Goal: Task Accomplishment & Management: Manage account settings

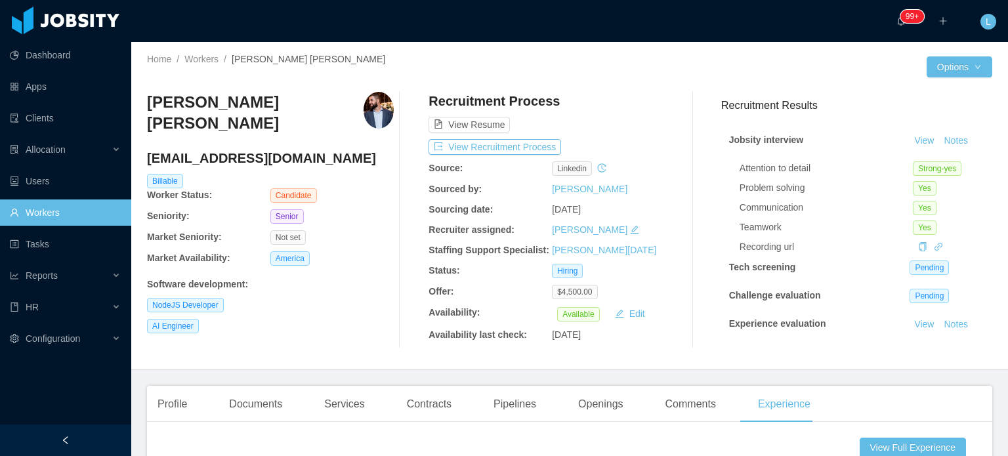
scroll to position [197, 0]
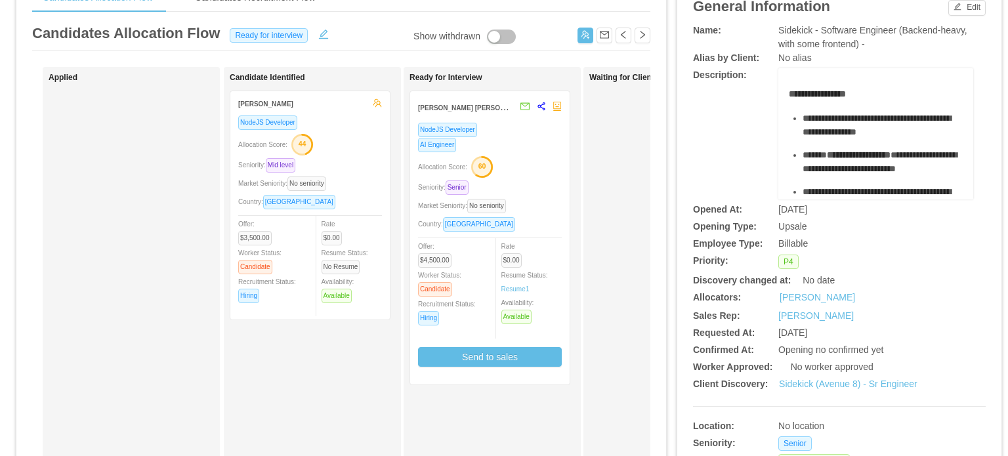
scroll to position [66, 0]
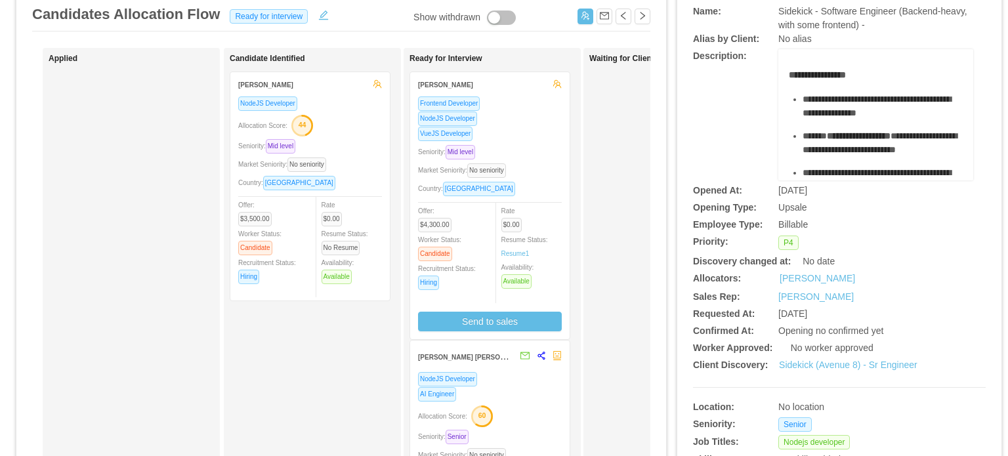
scroll to position [131, 0]
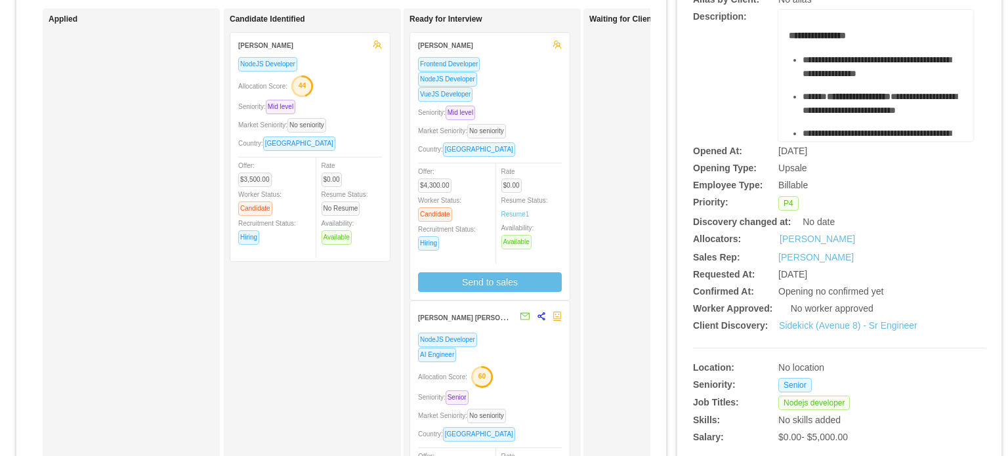
click at [532, 120] on div "Frontend Developer NodeJS Developer VueJS Developer Seniority: Mid level Market…" at bounding box center [490, 174] width 144 height 236
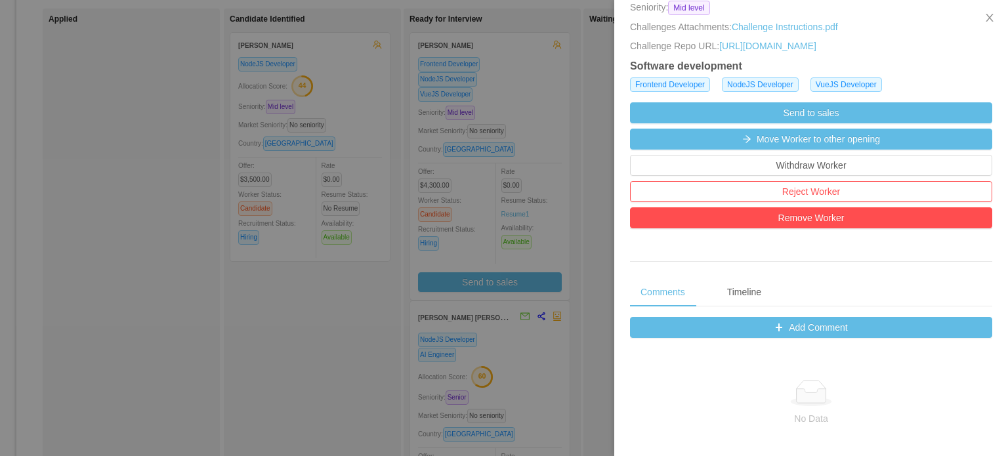
scroll to position [328, 0]
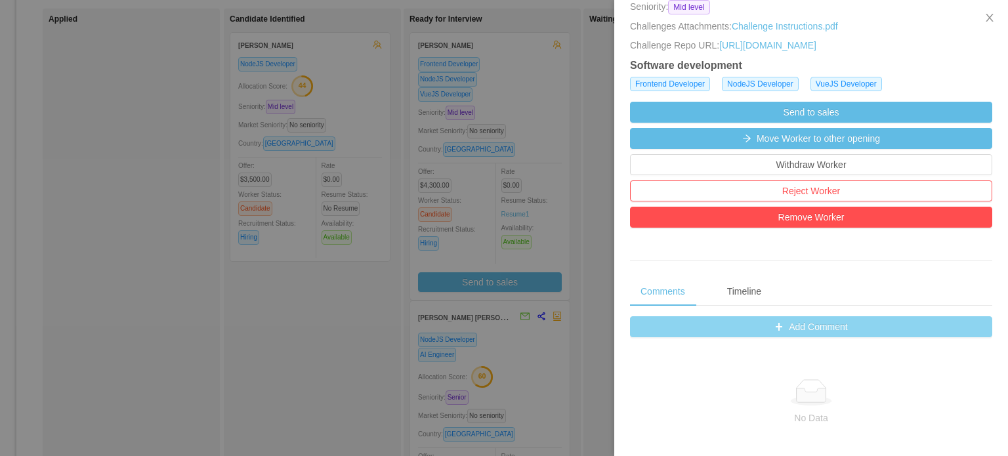
click at [814, 337] on button "Add Comment" at bounding box center [811, 326] width 362 height 21
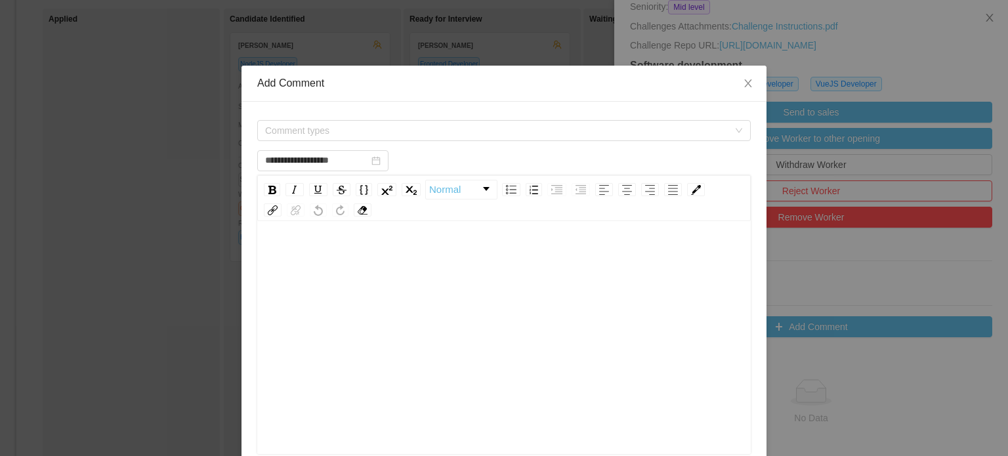
type input "**********"
click at [743, 93] on span "Close" at bounding box center [748, 84] width 37 height 37
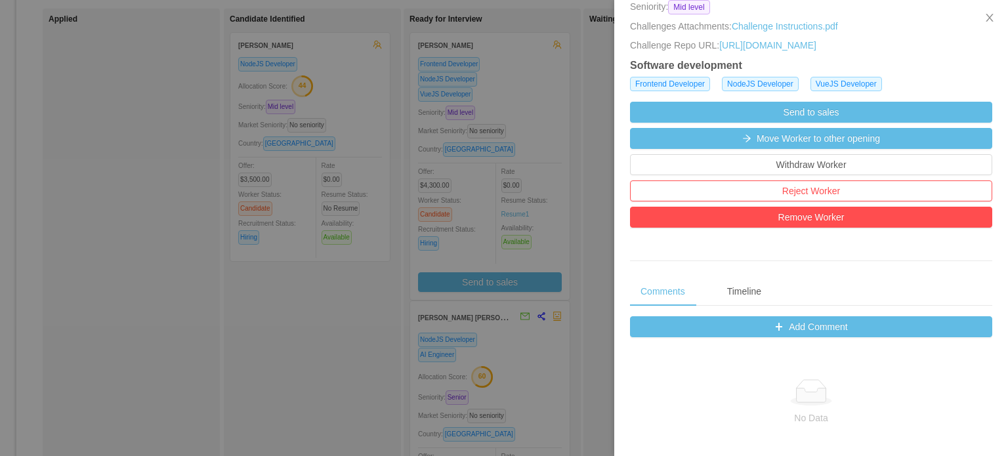
click at [552, 131] on div at bounding box center [504, 228] width 1008 height 456
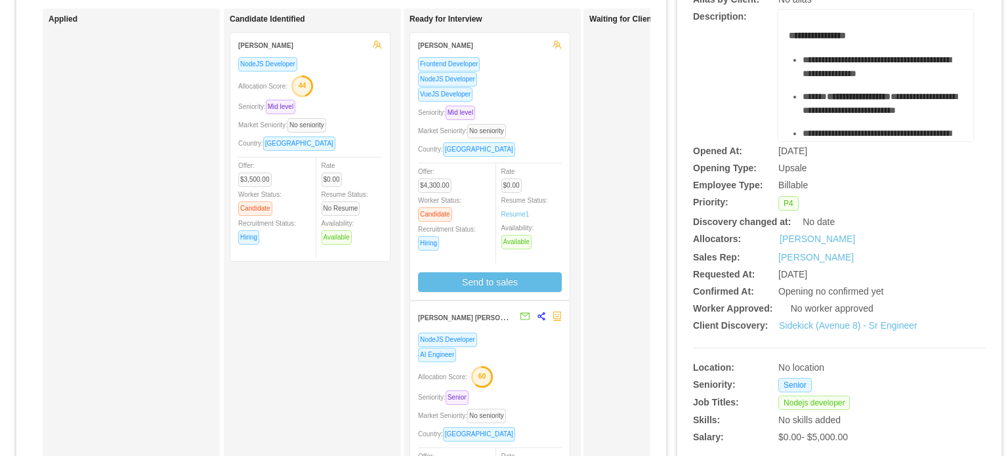
click at [543, 125] on div "Market Seniority: No seniority" at bounding box center [490, 130] width 144 height 15
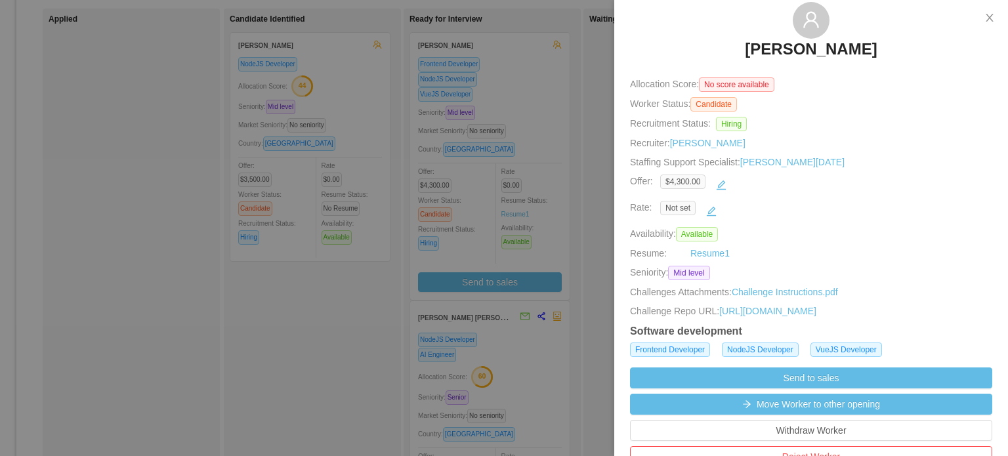
scroll to position [66, 0]
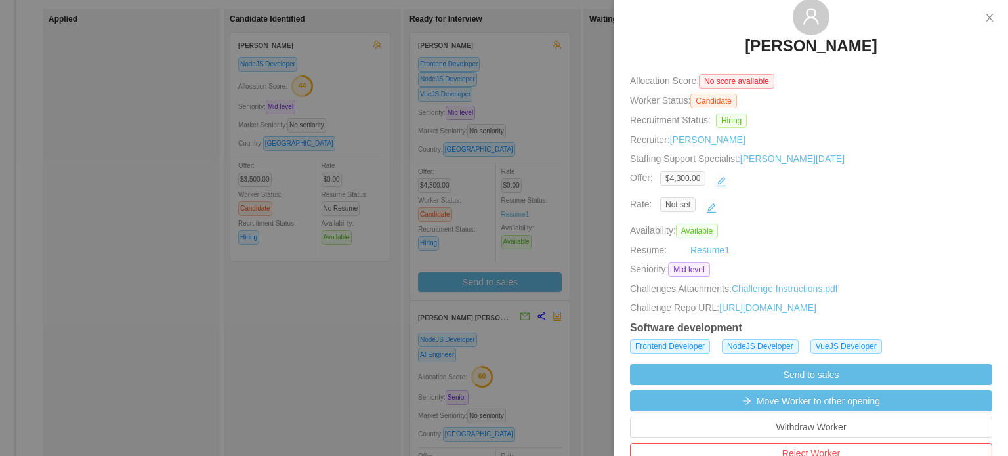
drag, startPoint x: 504, startPoint y: 268, endPoint x: 505, endPoint y: 284, distance: 16.4
click at [504, 268] on div at bounding box center [504, 228] width 1008 height 456
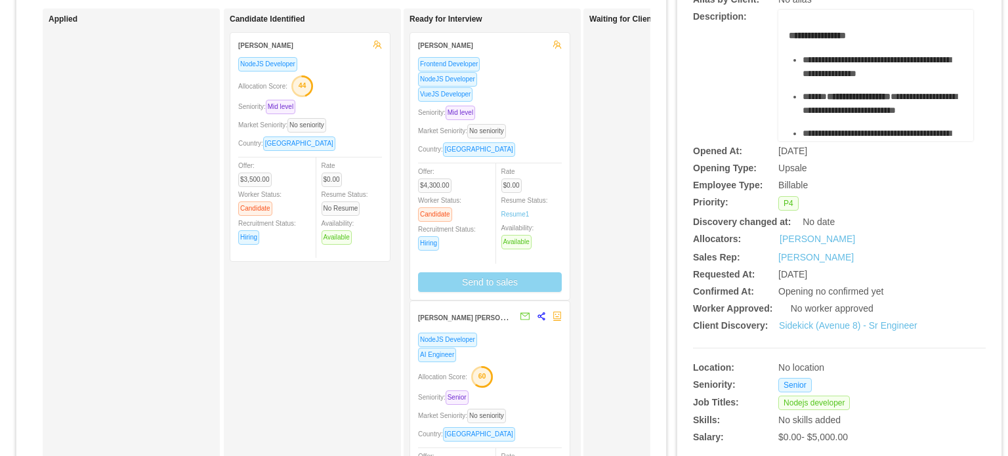
click at [505, 284] on button "Send to sales" at bounding box center [490, 282] width 144 height 20
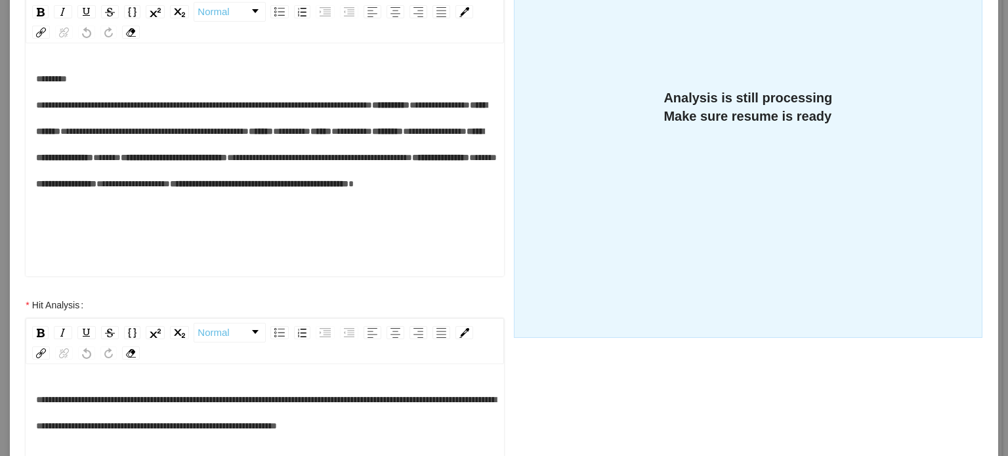
scroll to position [263, 0]
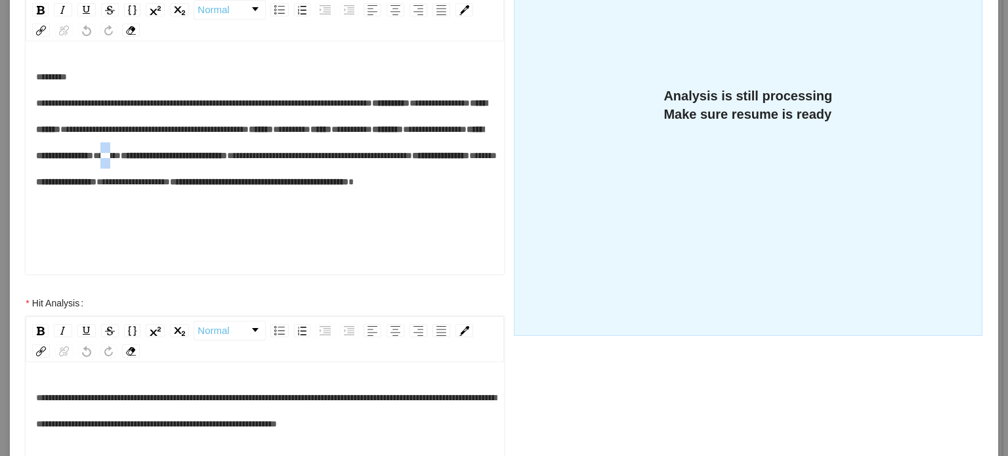
drag, startPoint x: 126, startPoint y: 259, endPoint x: 146, endPoint y: 262, distance: 19.9
click at [121, 160] on span "*****" at bounding box center [107, 155] width 28 height 9
click at [123, 205] on div "**********" at bounding box center [265, 143] width 458 height 158
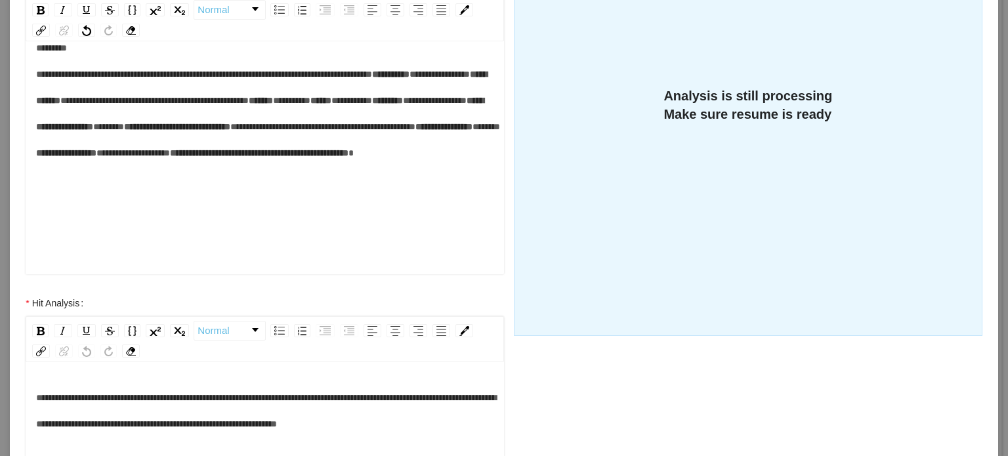
scroll to position [66, 0]
drag, startPoint x: 109, startPoint y: 248, endPoint x: 142, endPoint y: 252, distance: 33.0
click at [142, 192] on div "**********" at bounding box center [265, 114] width 458 height 158
drag, startPoint x: 120, startPoint y: 209, endPoint x: 205, endPoint y: 209, distance: 84.7
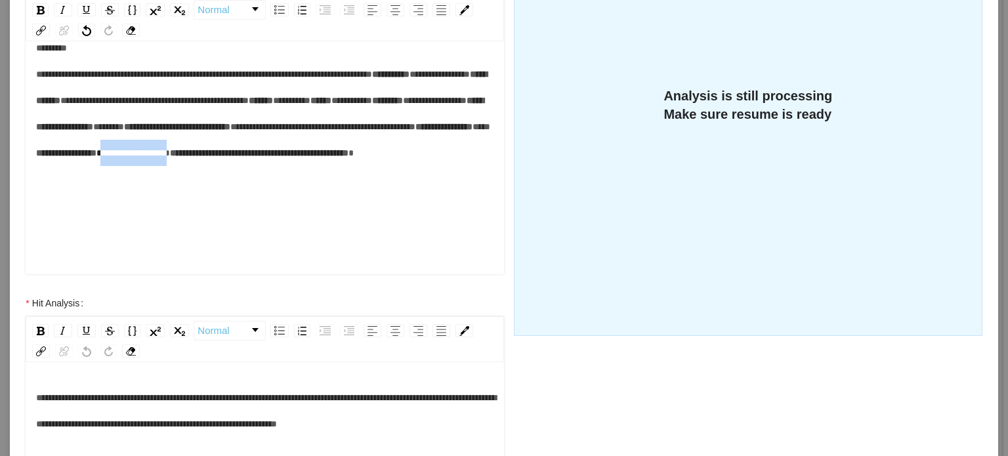
click at [205, 192] on div "**********" at bounding box center [265, 114] width 458 height 158
click at [287, 192] on div "**********" at bounding box center [265, 114] width 458 height 158
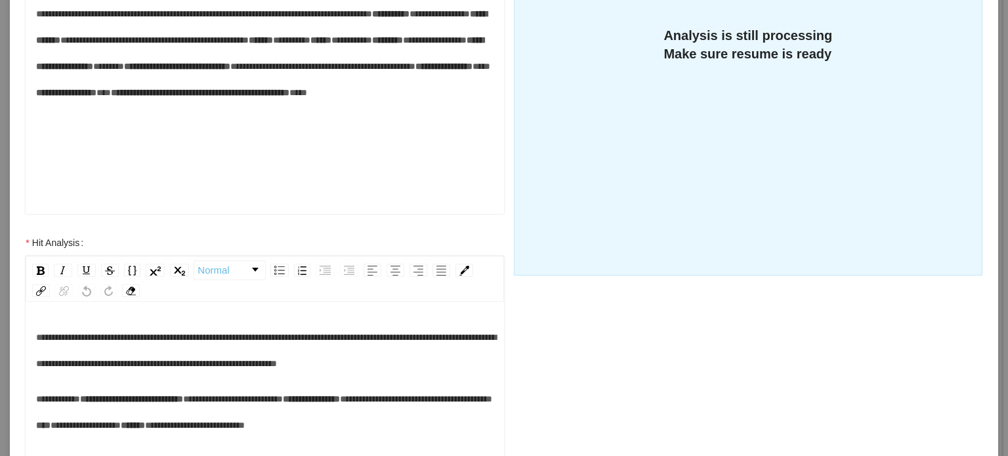
scroll to position [483, 0]
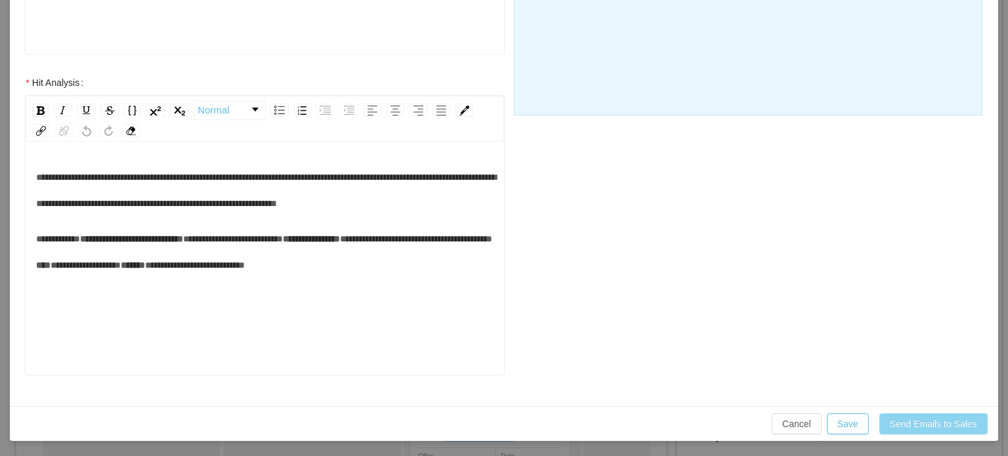
click at [933, 423] on button "Send Emails to Sales" at bounding box center [933, 423] width 108 height 21
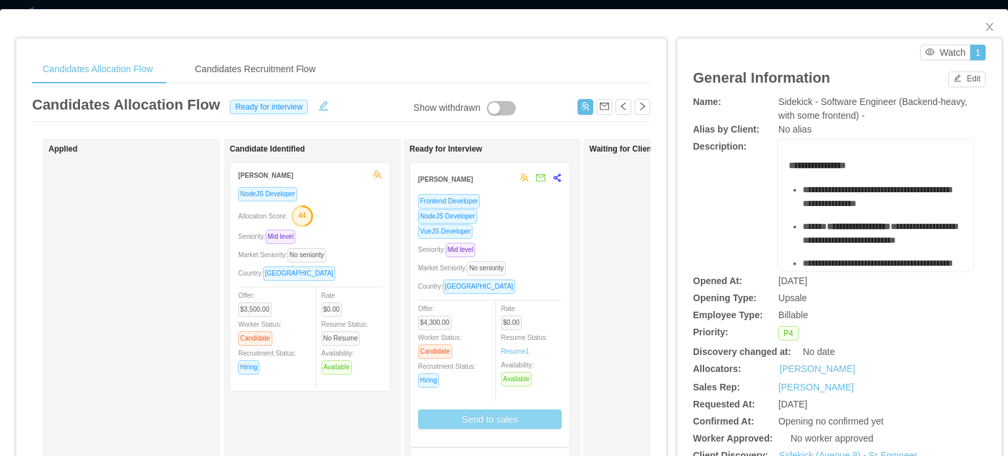
scroll to position [0, 0]
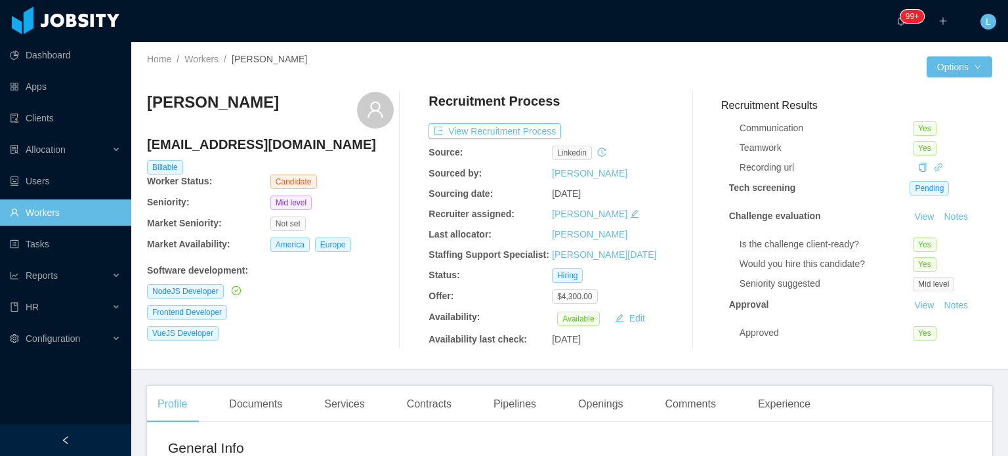
scroll to position [91, 0]
click at [788, 408] on div "Experience" at bounding box center [784, 404] width 74 height 37
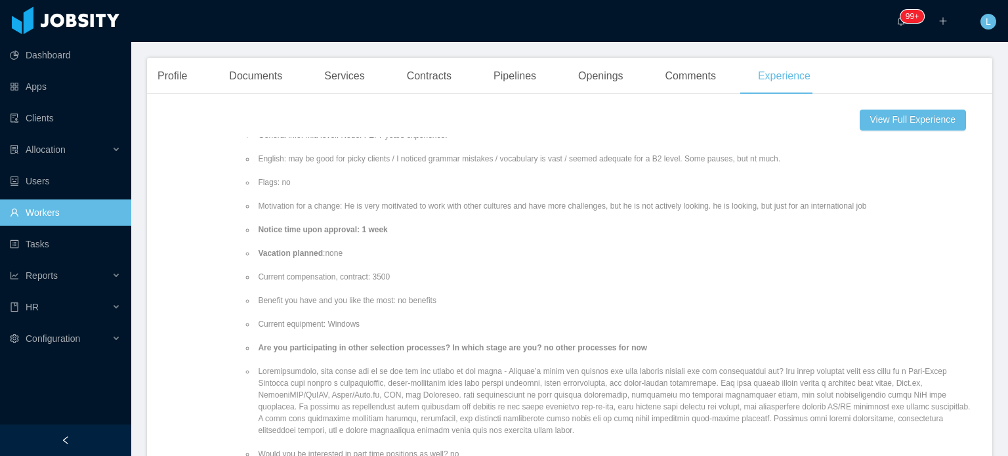
scroll to position [197, 0]
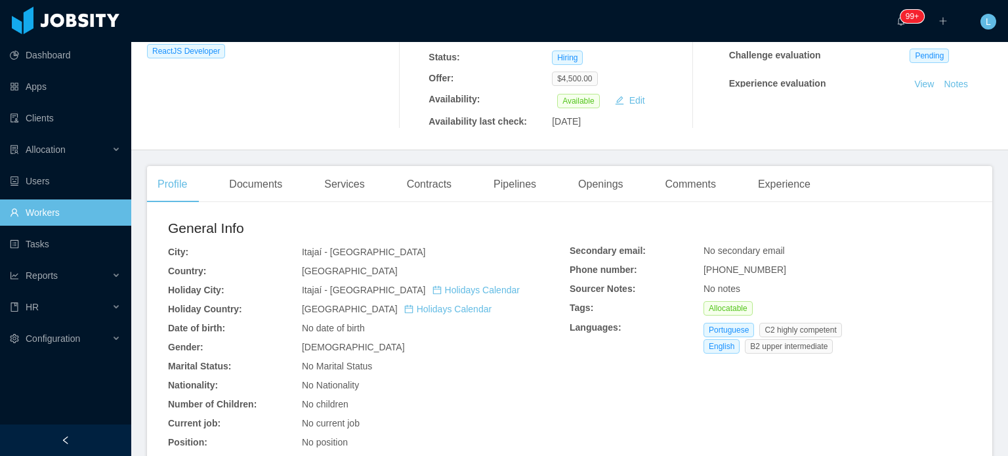
scroll to position [263, 0]
drag, startPoint x: 713, startPoint y: 242, endPoint x: 772, endPoint y: 243, distance: 58.4
click at [771, 262] on div "[PHONE_NUMBER]" at bounding box center [838, 269] width 268 height 14
copy span "47991015723"
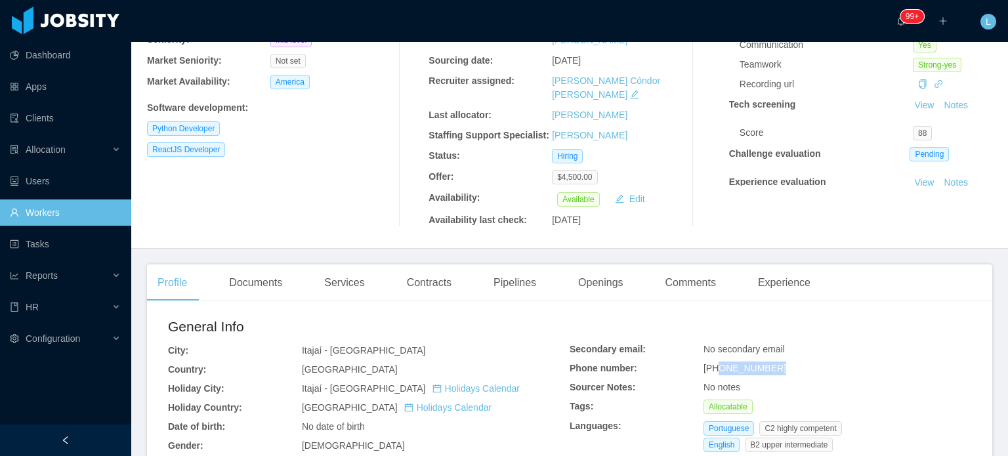
scroll to position [0, 0]
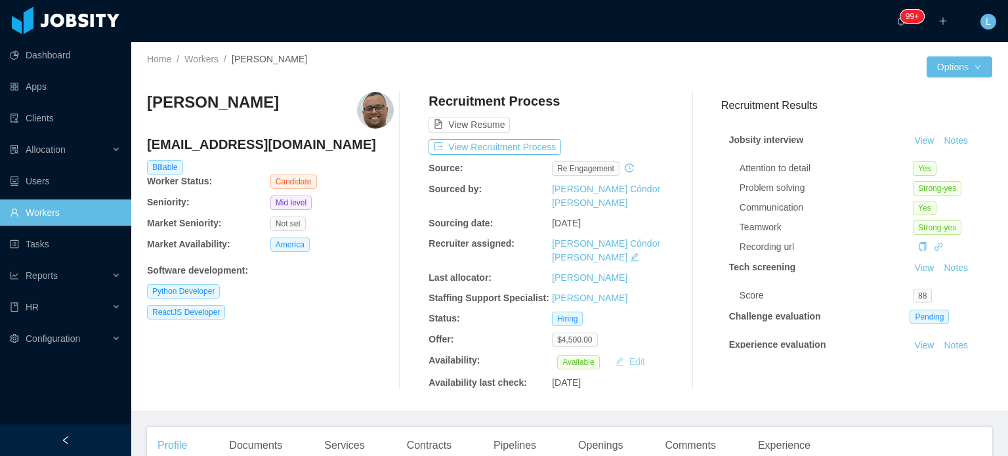
click at [633, 354] on button "Edit" at bounding box center [630, 362] width 41 height 16
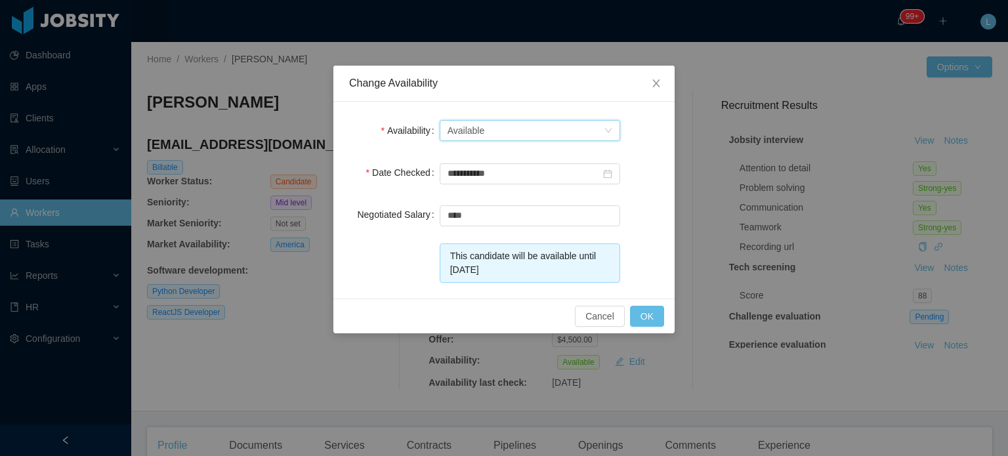
click at [507, 128] on div "Select one Available" at bounding box center [526, 131] width 156 height 20
click at [486, 172] on li "Not Available" at bounding box center [529, 177] width 180 height 21
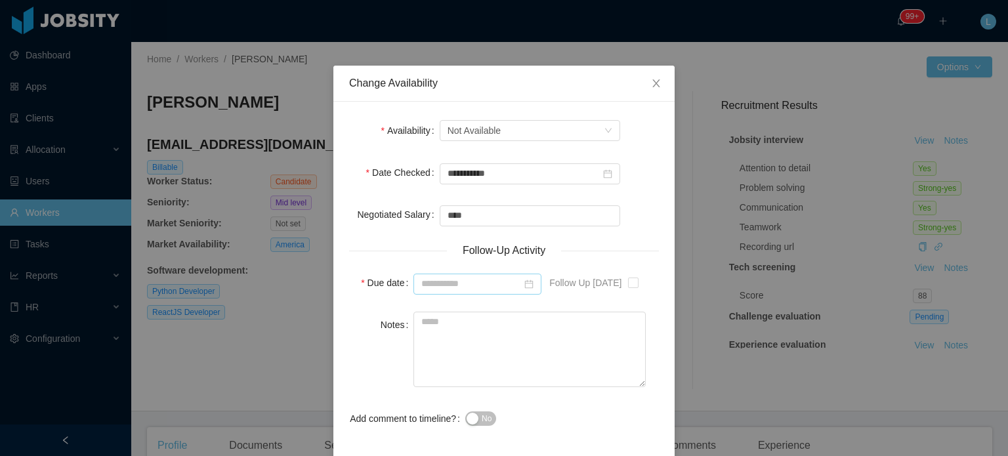
click at [527, 280] on icon "icon: calendar" at bounding box center [529, 284] width 9 height 9
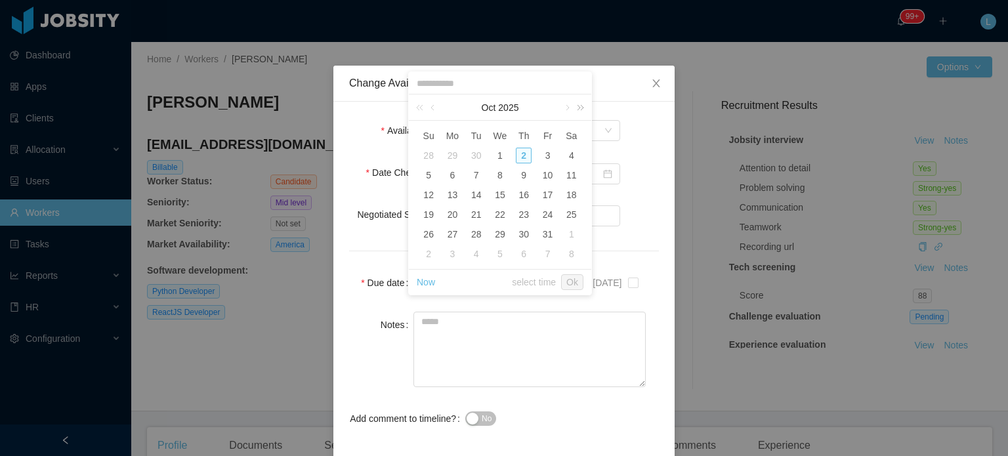
click at [572, 107] on link at bounding box center [578, 108] width 17 height 26
click at [570, 106] on link at bounding box center [578, 108] width 17 height 26
click at [419, 108] on link at bounding box center [421, 108] width 17 height 26
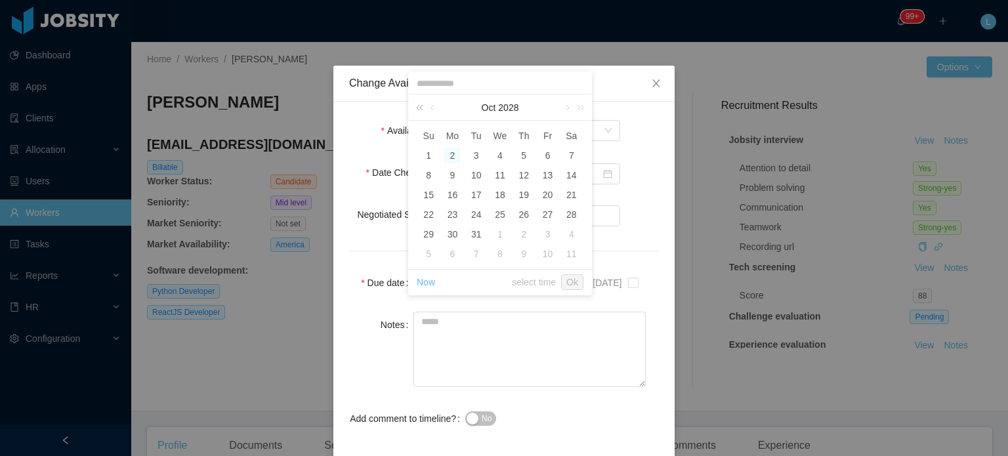
click at [419, 108] on link at bounding box center [421, 108] width 17 height 26
click at [431, 108] on link at bounding box center [434, 108] width 12 height 26
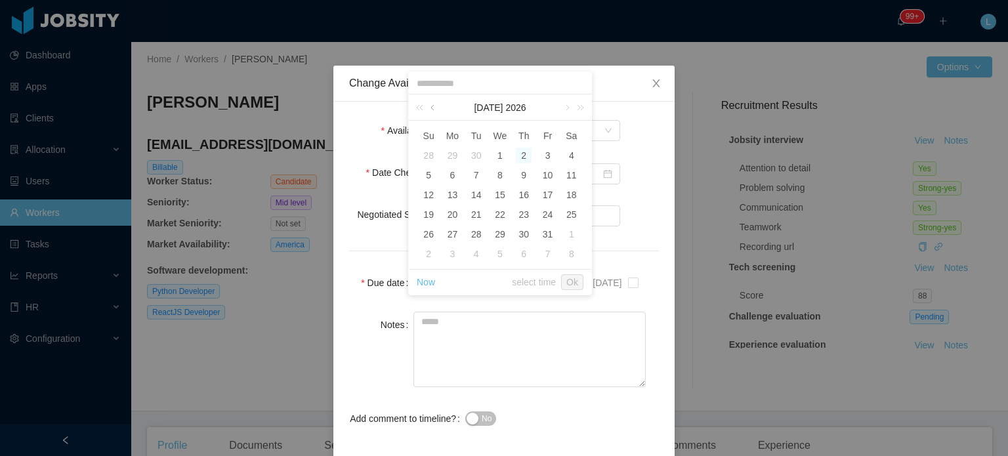
click at [431, 108] on link at bounding box center [434, 108] width 12 height 26
click at [448, 188] on div "15" at bounding box center [452, 195] width 16 height 16
type input "**********"
click at [477, 362] on textarea "Notes" at bounding box center [529, 349] width 232 height 75
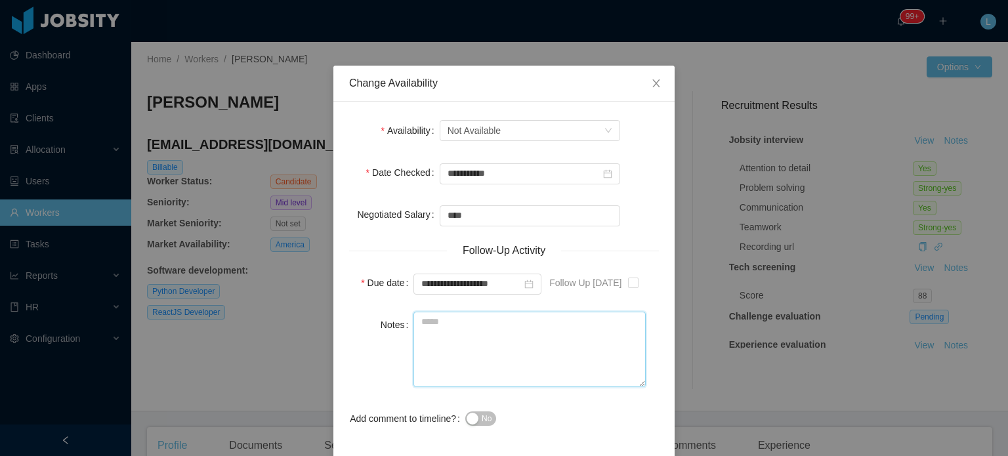
paste textarea "**********"
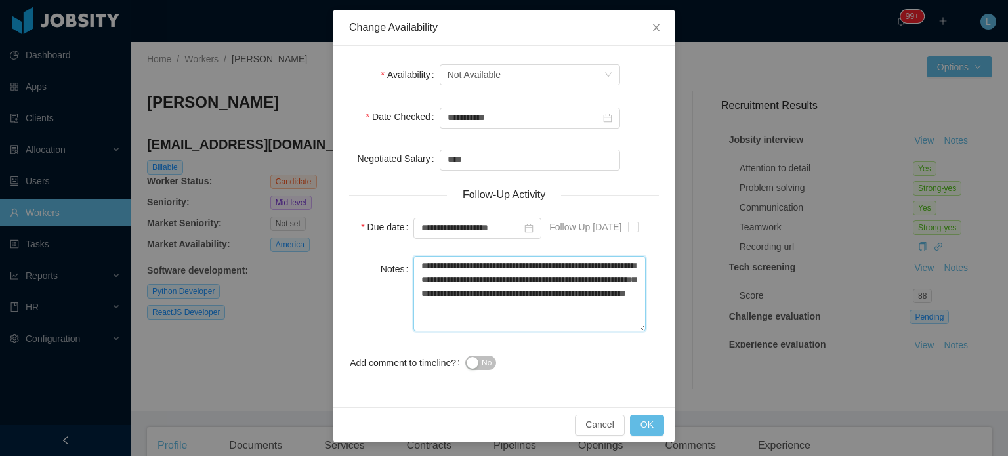
scroll to position [57, 0]
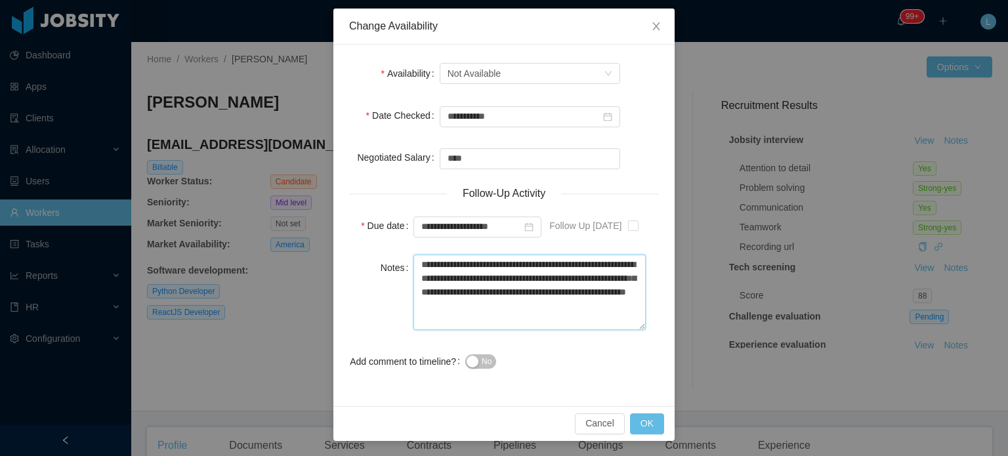
type textarea "**********"
click at [470, 366] on button "No" at bounding box center [480, 361] width 31 height 14
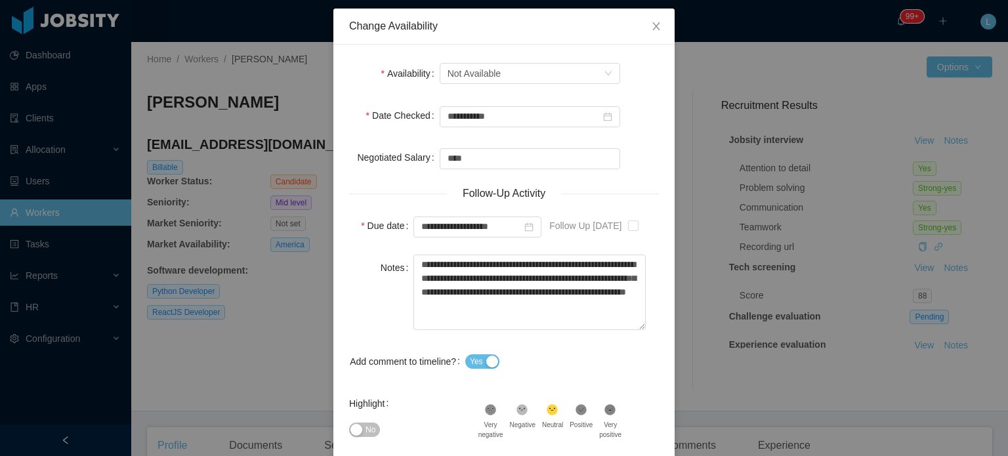
click at [357, 420] on div "No" at bounding box center [413, 430] width 129 height 26
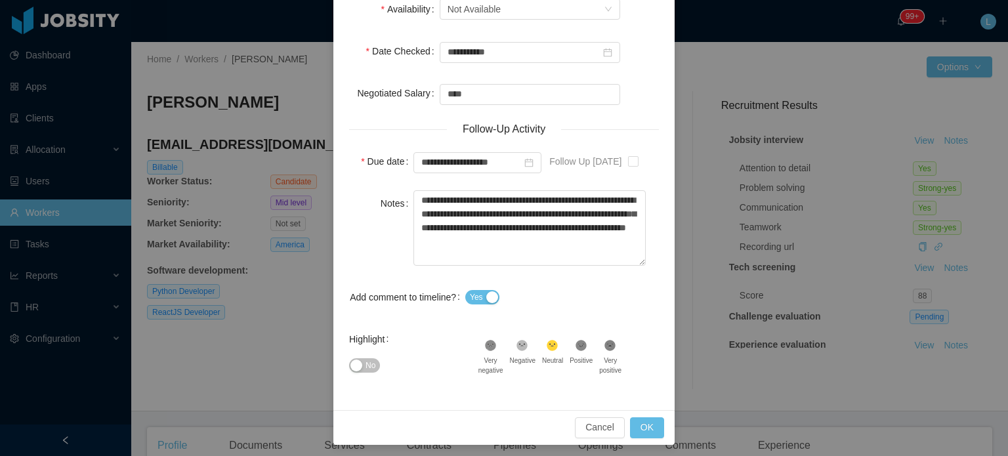
scroll to position [123, 0]
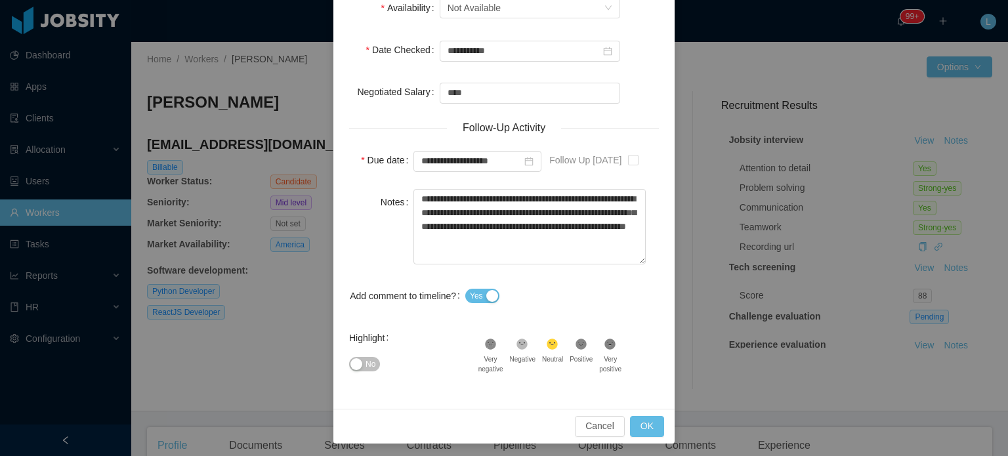
click at [357, 362] on button "No" at bounding box center [364, 364] width 31 height 14
click at [648, 421] on button "OK" at bounding box center [647, 426] width 34 height 21
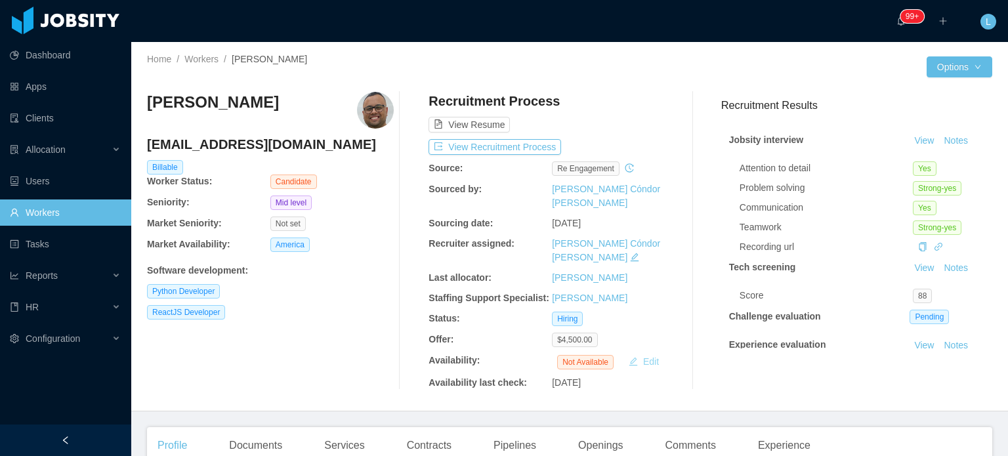
click at [642, 354] on button "Edit" at bounding box center [643, 362] width 41 height 16
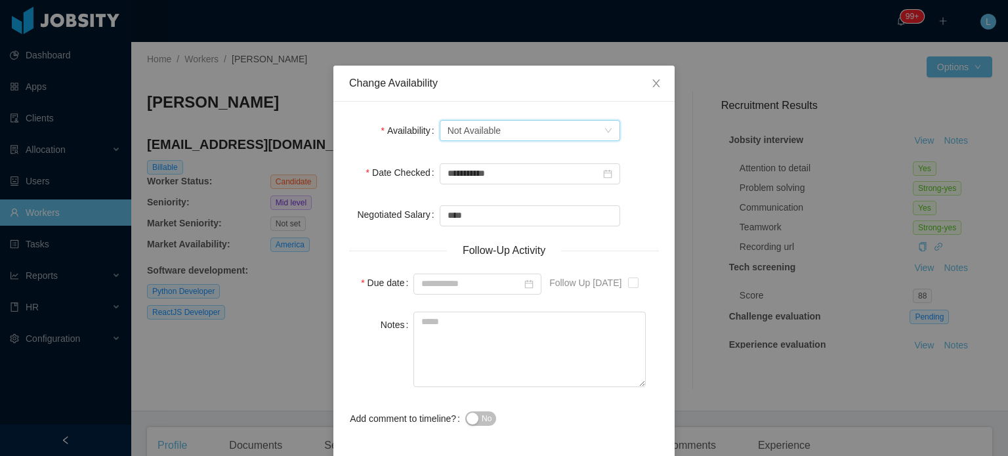
click at [503, 139] on div "Select one Not Available" at bounding box center [526, 131] width 156 height 20
click at [473, 161] on li "Available" at bounding box center [524, 156] width 180 height 21
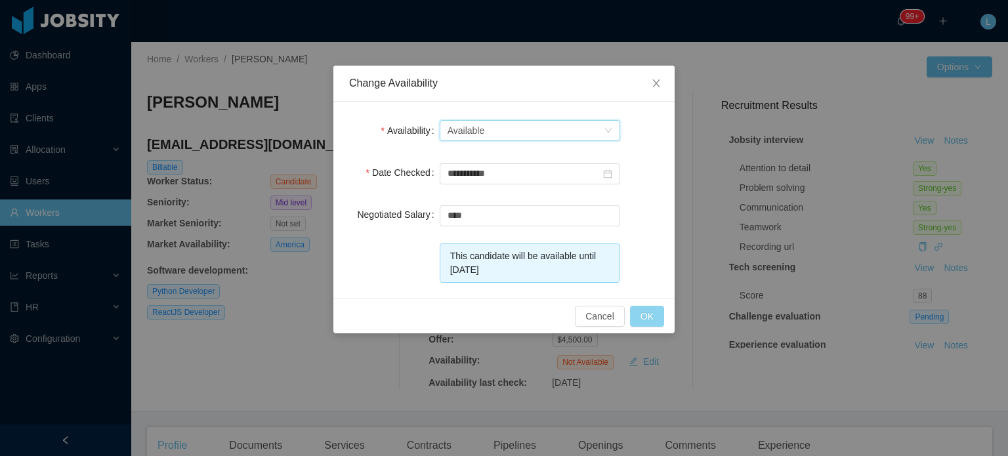
click at [656, 317] on button "OK" at bounding box center [647, 316] width 34 height 21
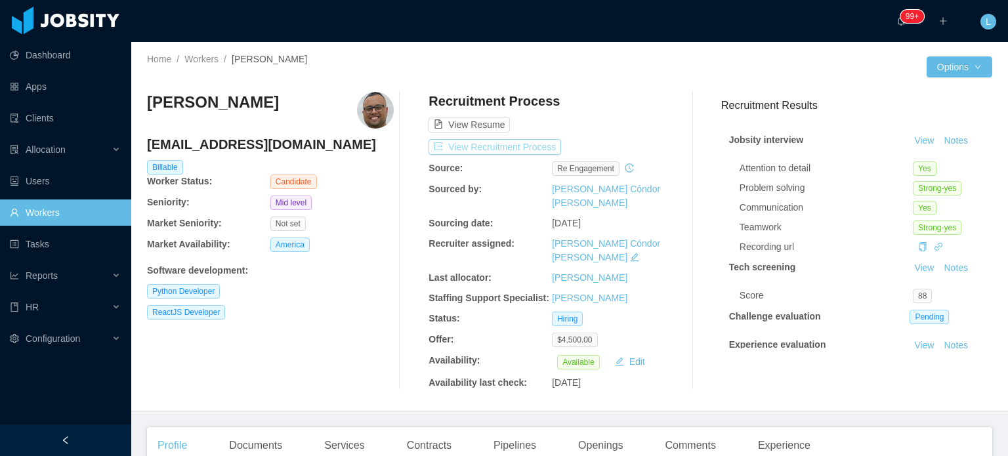
click at [537, 144] on button "View Recruitment Process" at bounding box center [495, 147] width 133 height 16
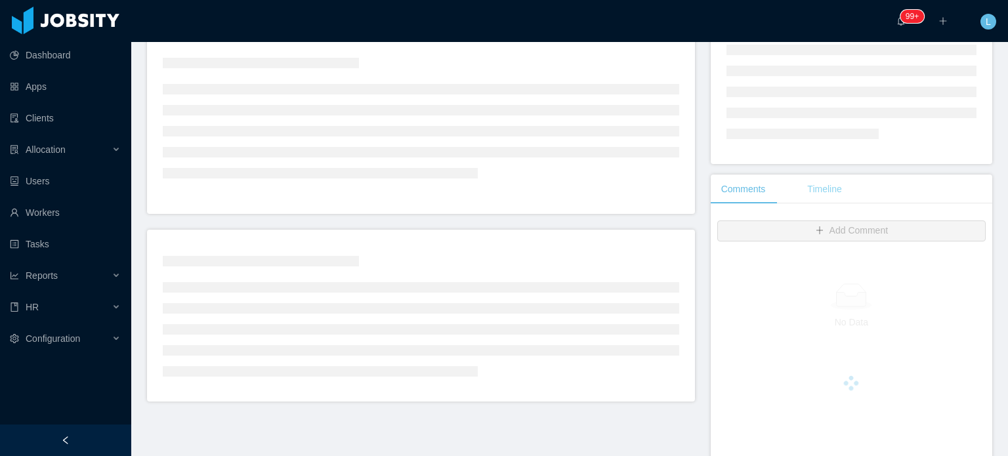
scroll to position [197, 0]
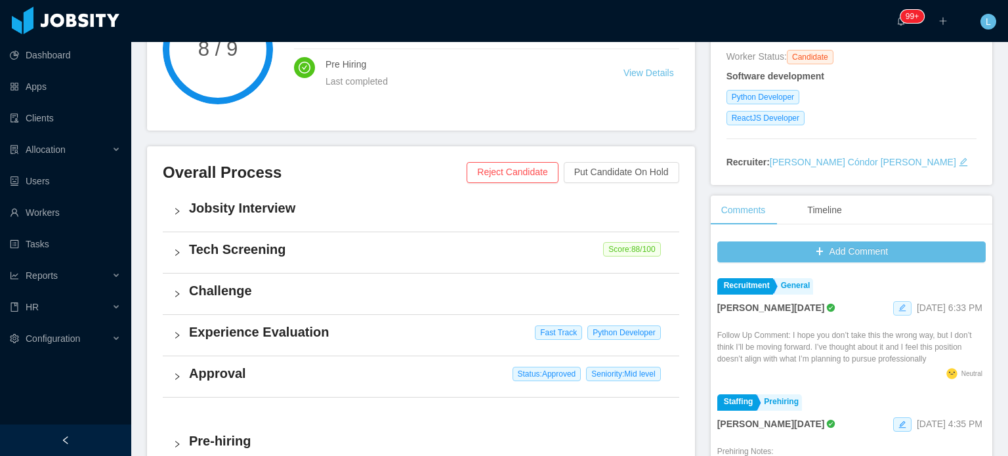
click at [898, 305] on icon "icon: edit" at bounding box center [902, 308] width 8 height 8
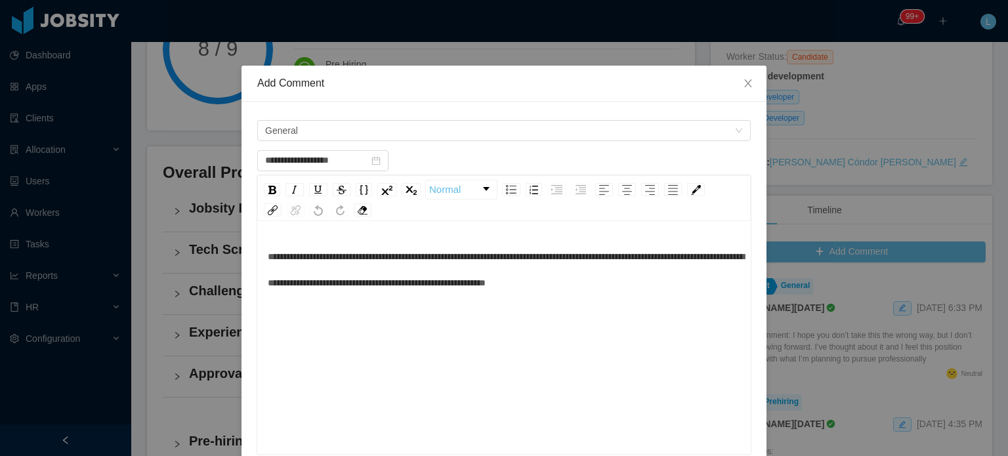
click at [676, 287] on div "**********" at bounding box center [504, 269] width 473 height 53
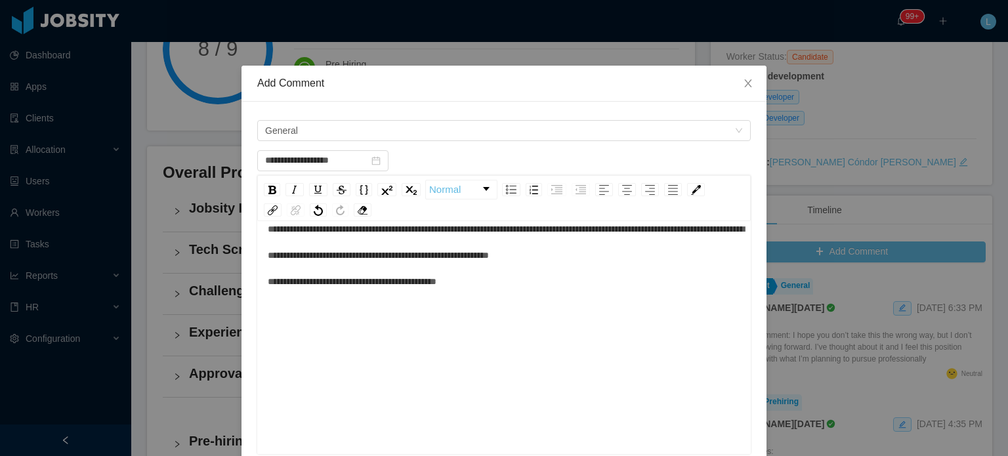
scroll to position [29, 0]
click at [261, 280] on div "**********" at bounding box center [504, 339] width 494 height 230
click at [267, 280] on div "**********" at bounding box center [504, 330] width 474 height 230
click at [268, 280] on span "**********" at bounding box center [506, 254] width 476 height 62
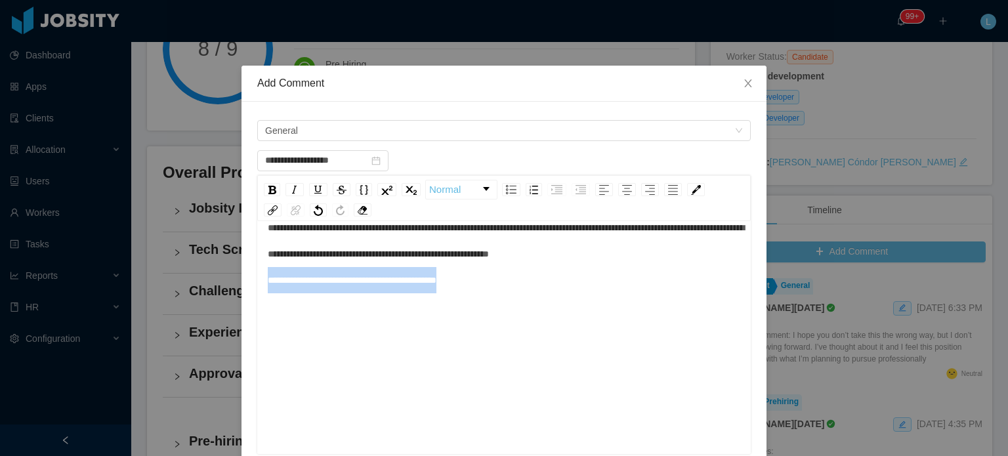
click at [268, 280] on span "**********" at bounding box center [506, 254] width 476 height 62
click at [273, 188] on div "rdw-inline-control" at bounding box center [272, 189] width 16 height 13
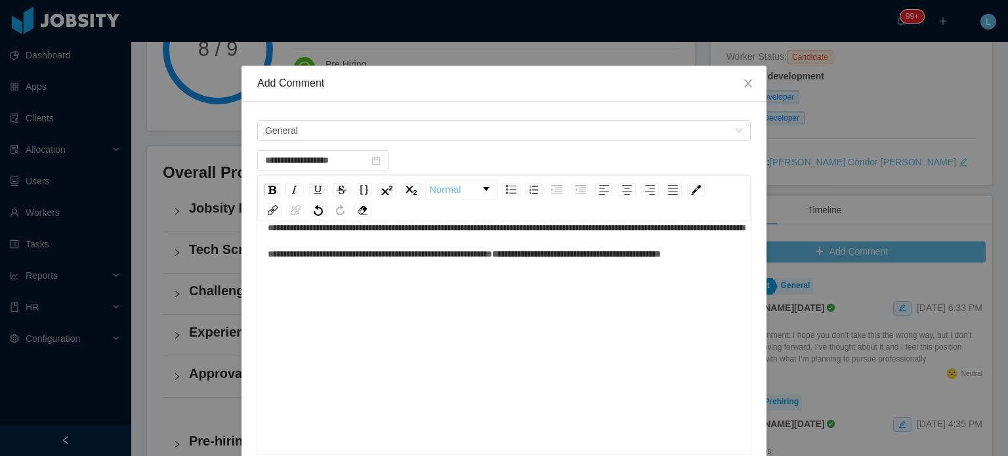
click at [415, 330] on div "**********" at bounding box center [504, 330] width 473 height 230
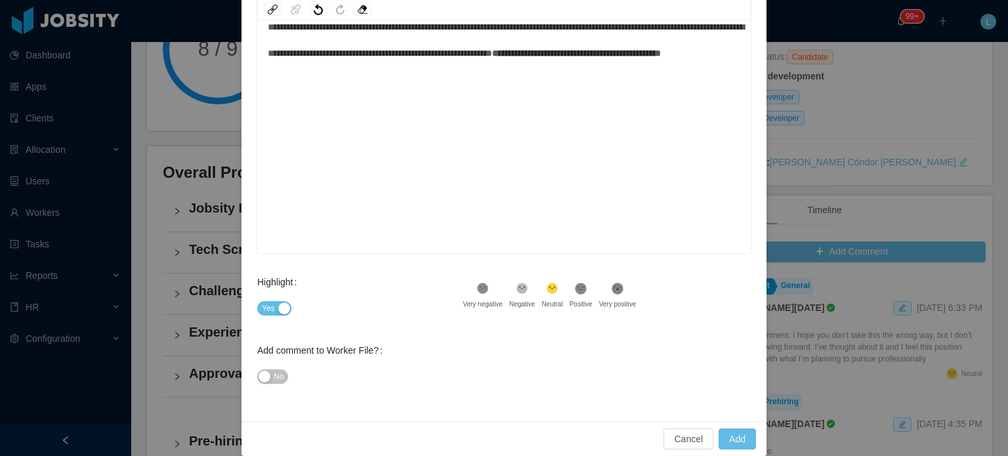
scroll to position [215, 0]
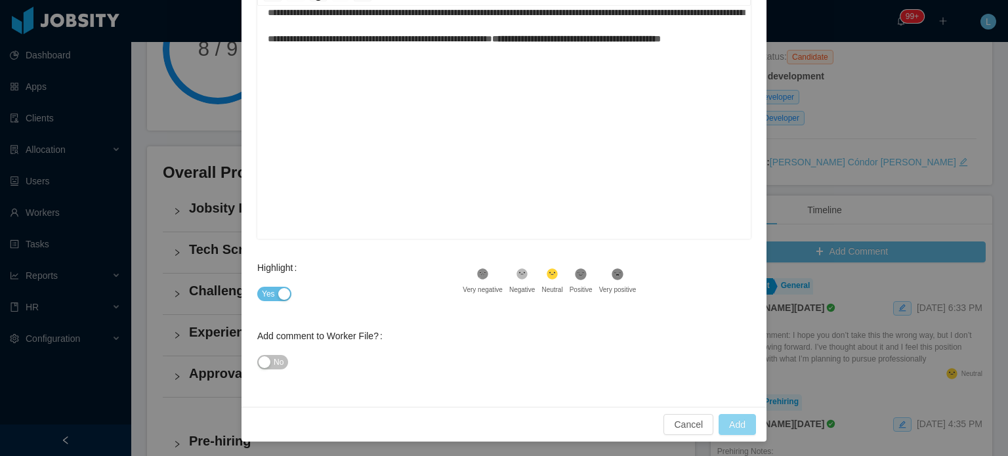
click at [742, 421] on button "Add" at bounding box center [737, 424] width 37 height 21
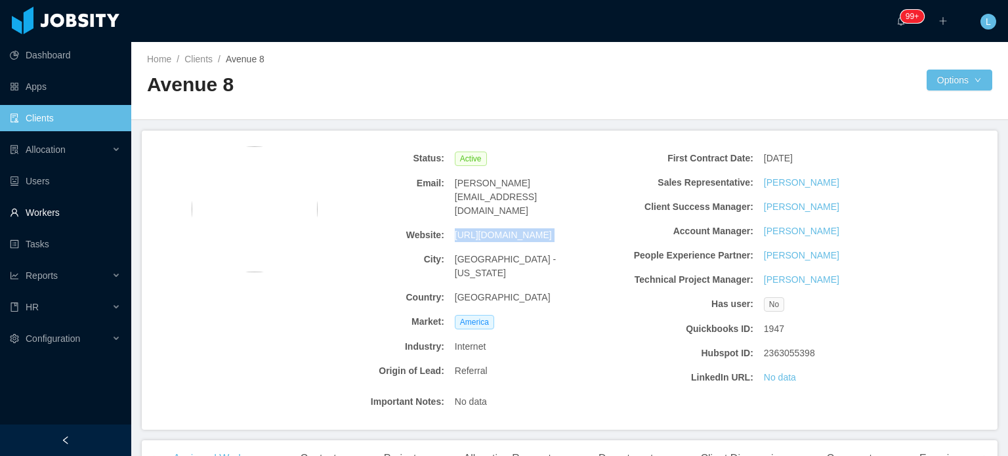
click at [55, 212] on link "Workers" at bounding box center [65, 213] width 111 height 26
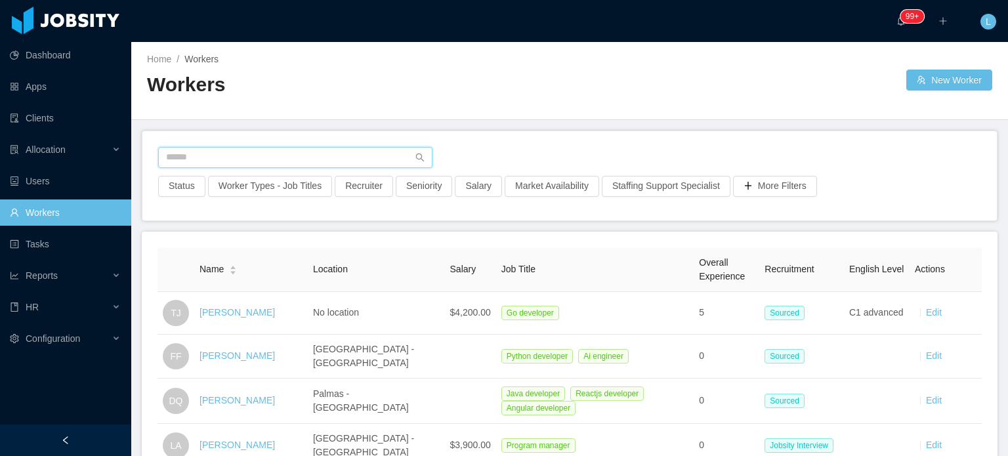
click at [291, 159] on input "text" at bounding box center [295, 157] width 274 height 21
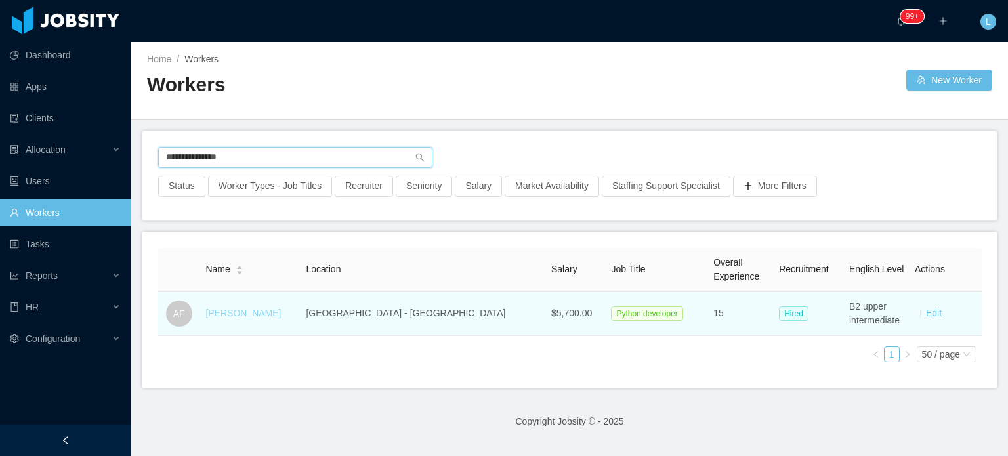
type input "**********"
click at [242, 316] on link "Amaury Ferreira" at bounding box center [242, 313] width 75 height 11
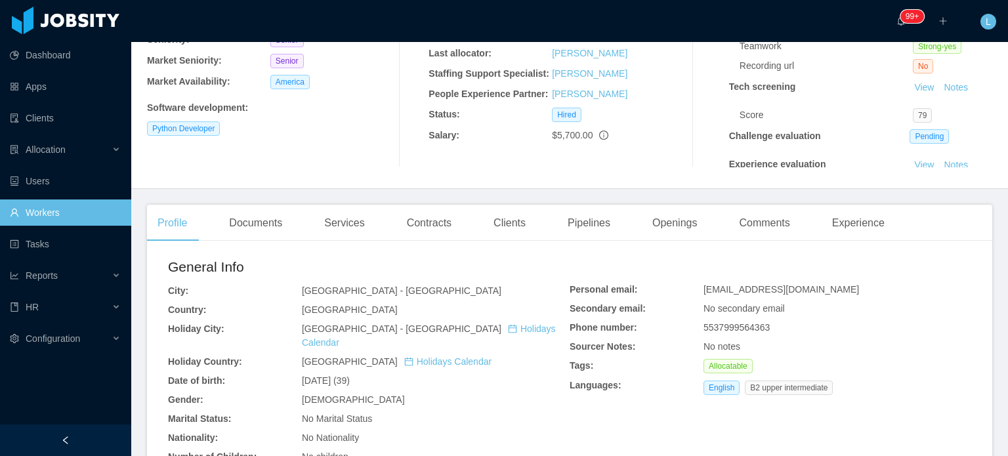
scroll to position [131, 0]
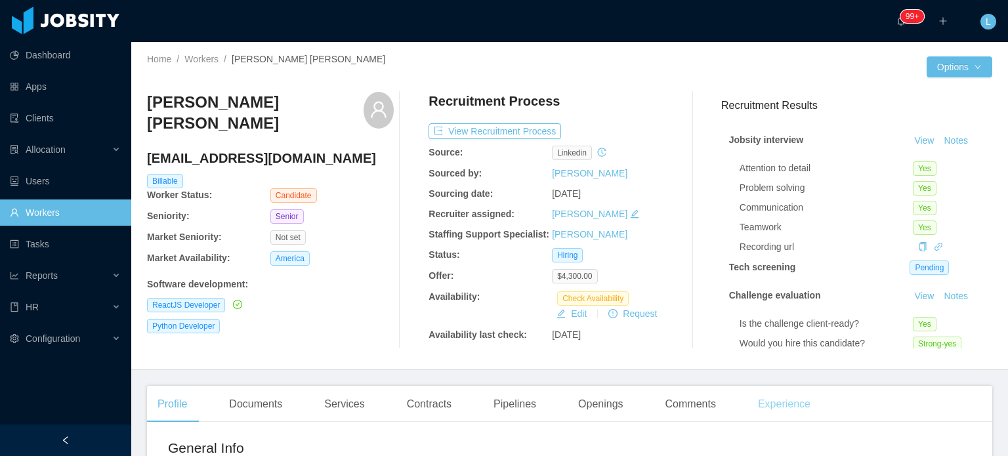
click at [778, 415] on div "Experience" at bounding box center [784, 404] width 74 height 37
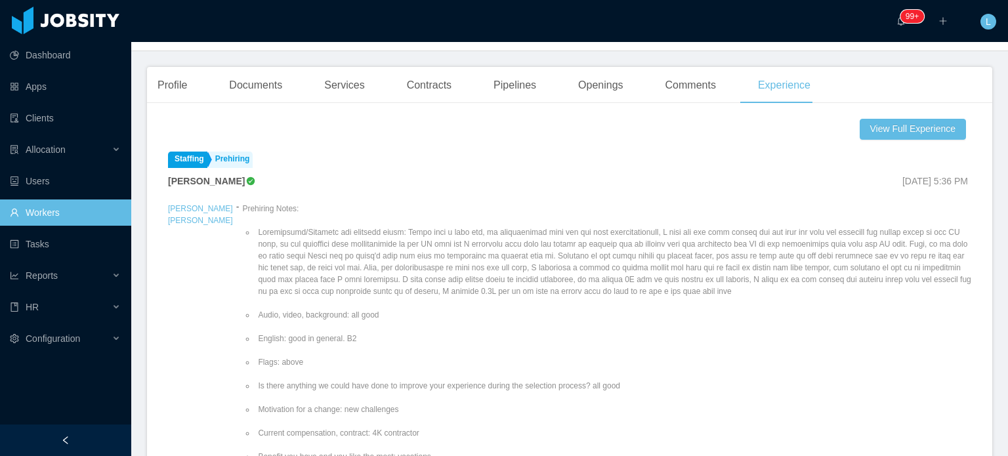
scroll to position [156, 0]
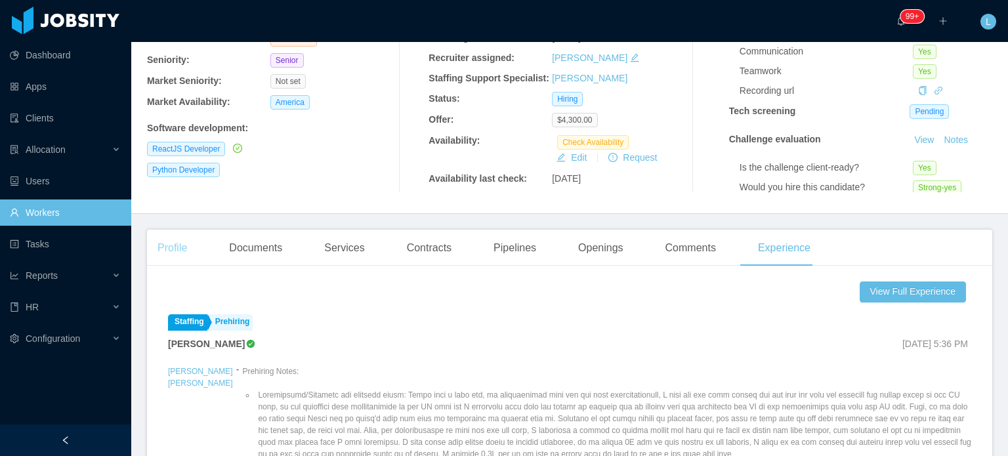
click at [171, 245] on div "Profile" at bounding box center [172, 248] width 51 height 37
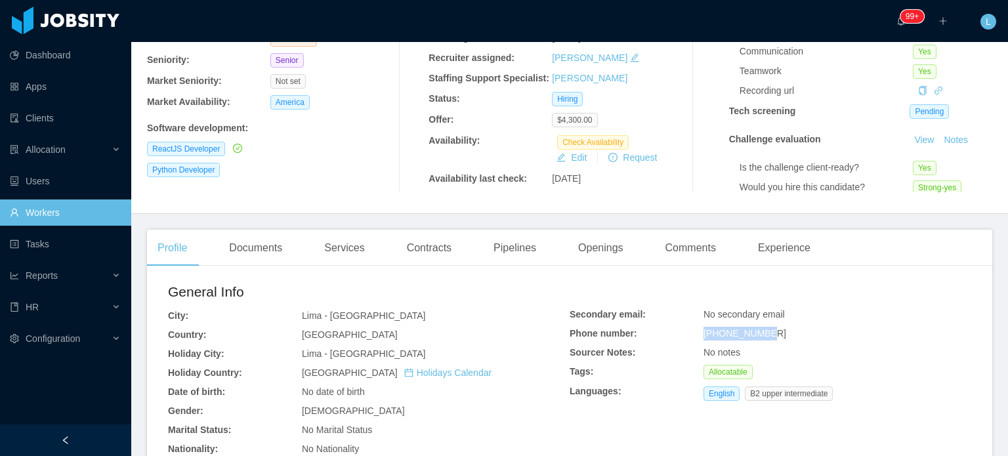
drag, startPoint x: 699, startPoint y: 331, endPoint x: 768, endPoint y: 333, distance: 69.6
click at [768, 333] on div "+51980534860" at bounding box center [838, 334] width 268 height 14
copy span "+51980534860"
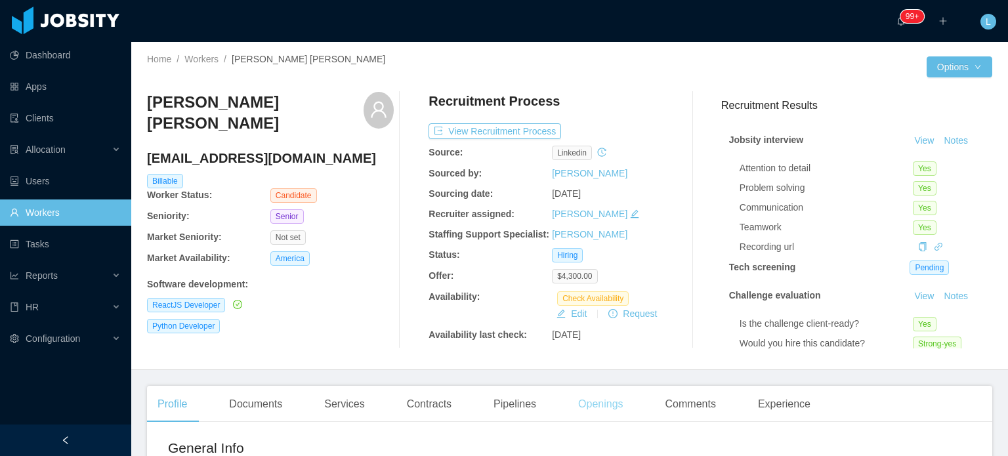
click at [609, 404] on div "Openings" at bounding box center [601, 404] width 66 height 37
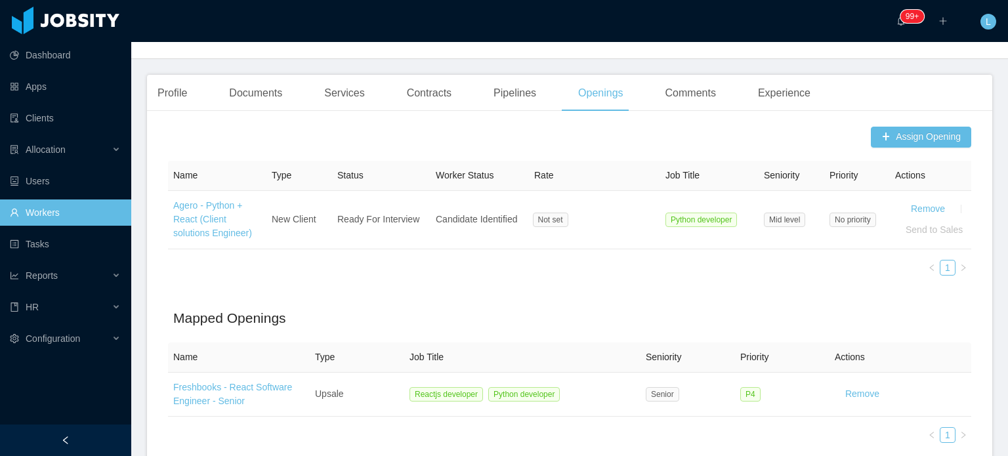
scroll to position [400, 0]
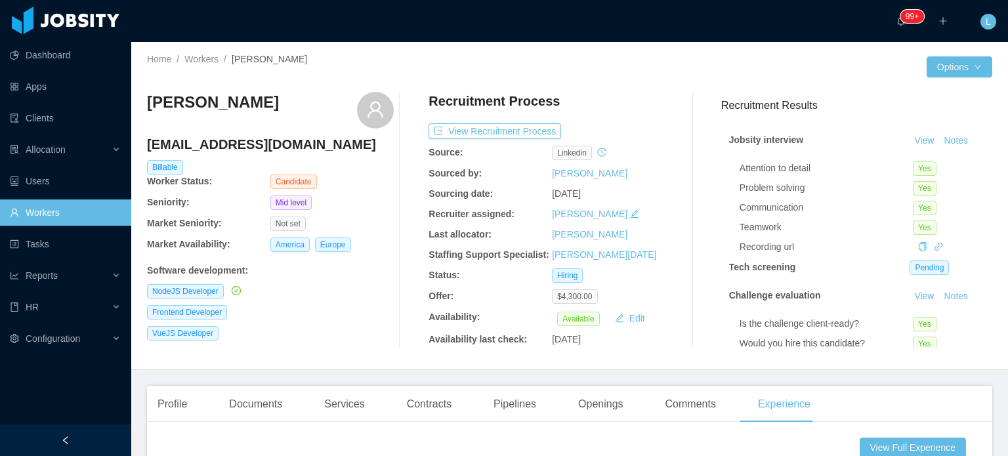
scroll to position [197, 0]
